Goal: Task Accomplishment & Management: Use online tool/utility

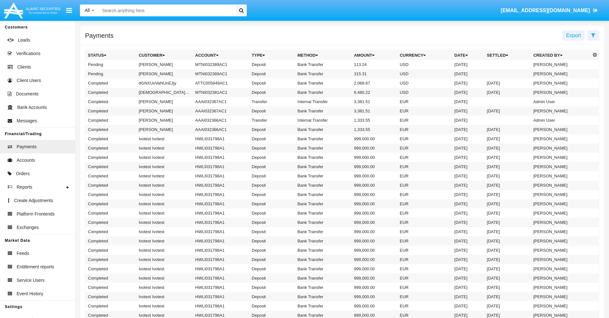
click at [593, 35] on icon at bounding box center [593, 35] width 4 height 5
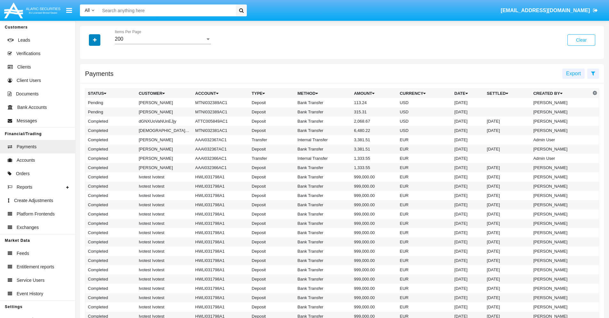
click at [95, 40] on icon "button" at bounding box center [95, 40] width 4 height 4
click at [100, 53] on span "Status" at bounding box center [100, 53] width 14 height 8
click at [88, 56] on input "Status" at bounding box center [88, 56] width 0 height 0
checkbox input "true"
click at [95, 40] on icon "button" at bounding box center [95, 40] width 4 height 4
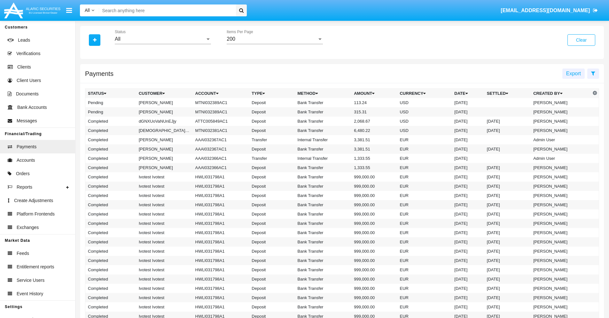
click at [163, 39] on div "All" at bounding box center [160, 39] width 91 height 6
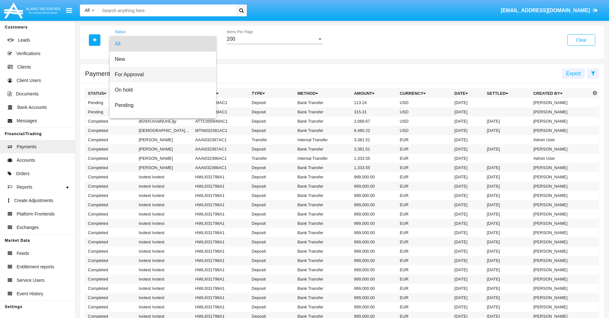
click at [161, 75] on span "For Approval" at bounding box center [163, 74] width 96 height 15
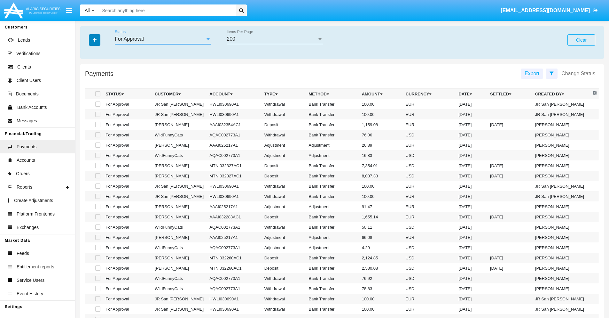
click at [95, 40] on icon "button" at bounding box center [95, 40] width 4 height 4
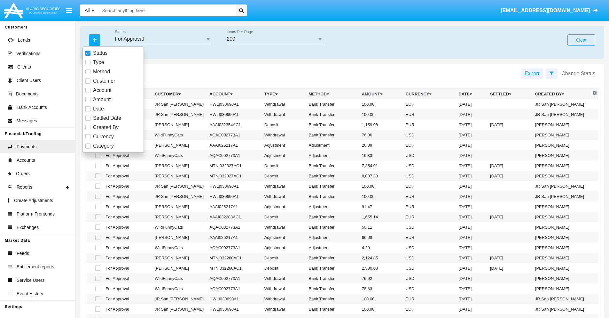
click at [103, 137] on span "Currency" at bounding box center [103, 137] width 21 height 8
click at [88, 139] on input "Currency" at bounding box center [88, 139] width 0 height 0
checkbox input "true"
click at [95, 40] on icon "button" at bounding box center [95, 40] width 4 height 4
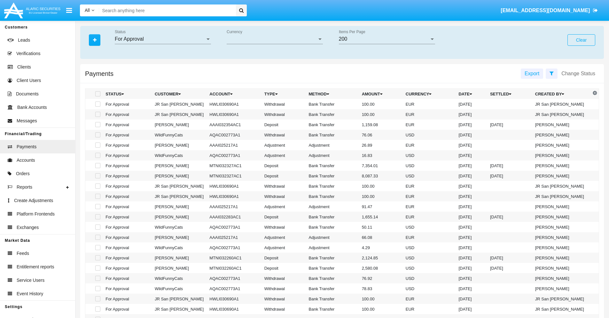
click at [275, 39] on span "Currency" at bounding box center [272, 39] width 91 height 6
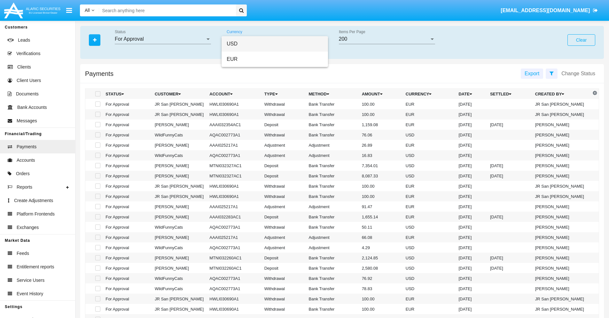
click at [275, 44] on span "USD" at bounding box center [275, 43] width 96 height 15
